Goal: Task Accomplishment & Management: Use online tool/utility

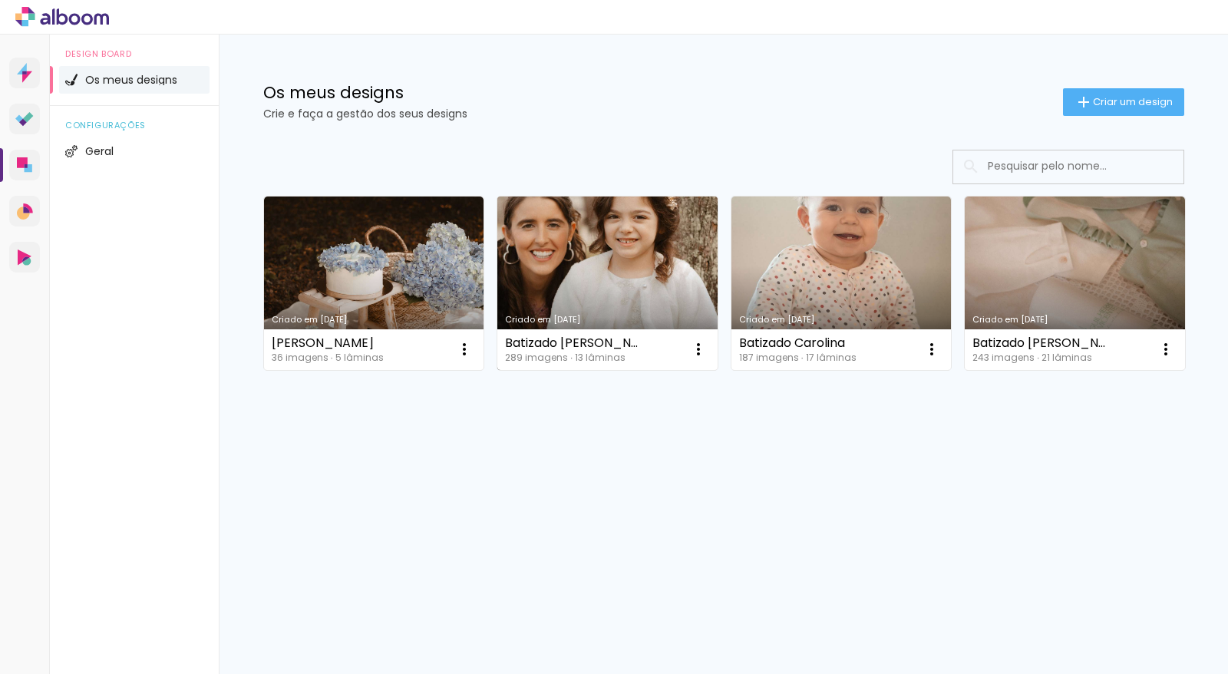
click at [645, 272] on link "Criado em [DATE]" at bounding box center [607, 282] width 220 height 173
